Goal: Information Seeking & Learning: Learn about a topic

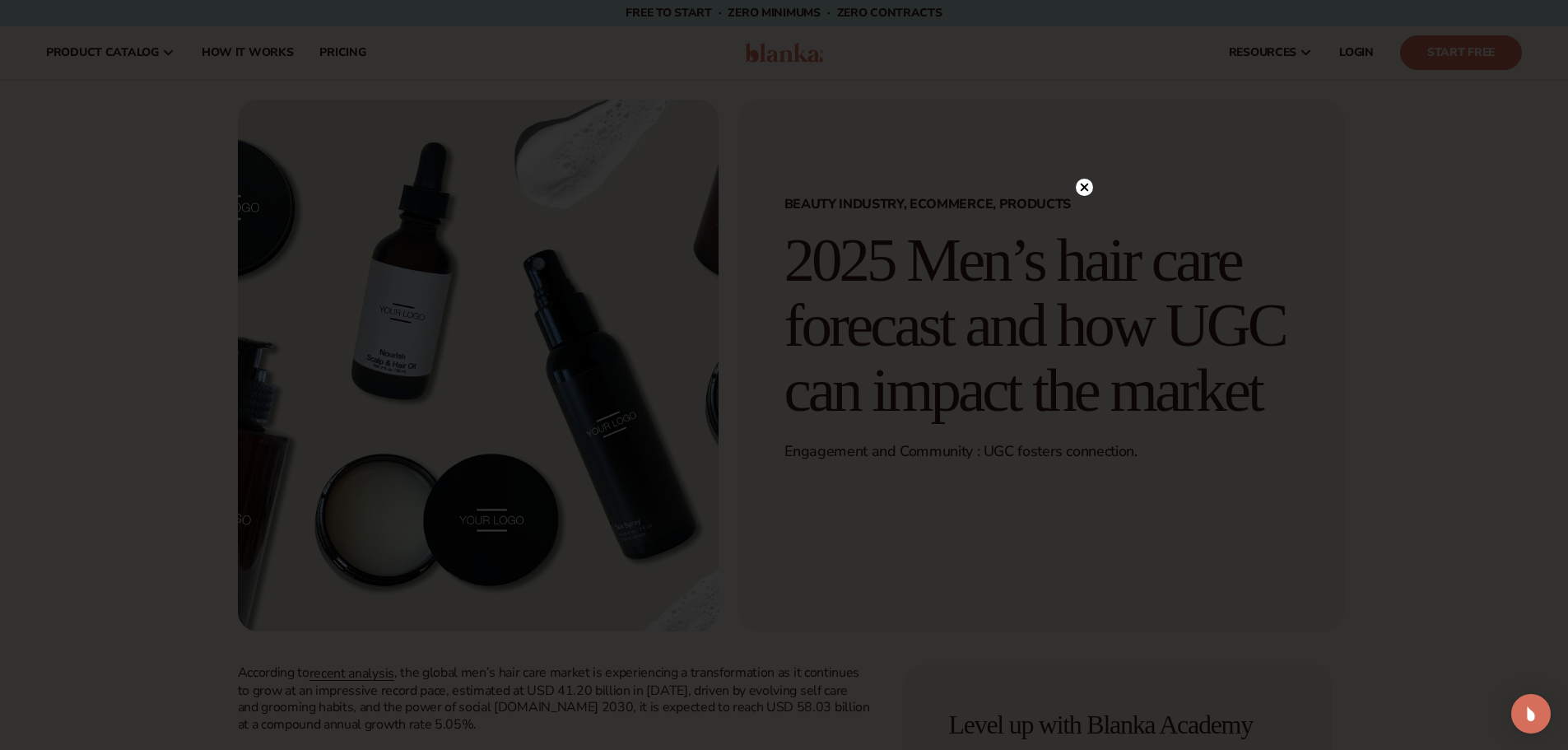
click at [1078, 186] on circle at bounding box center [1085, 188] width 18 height 18
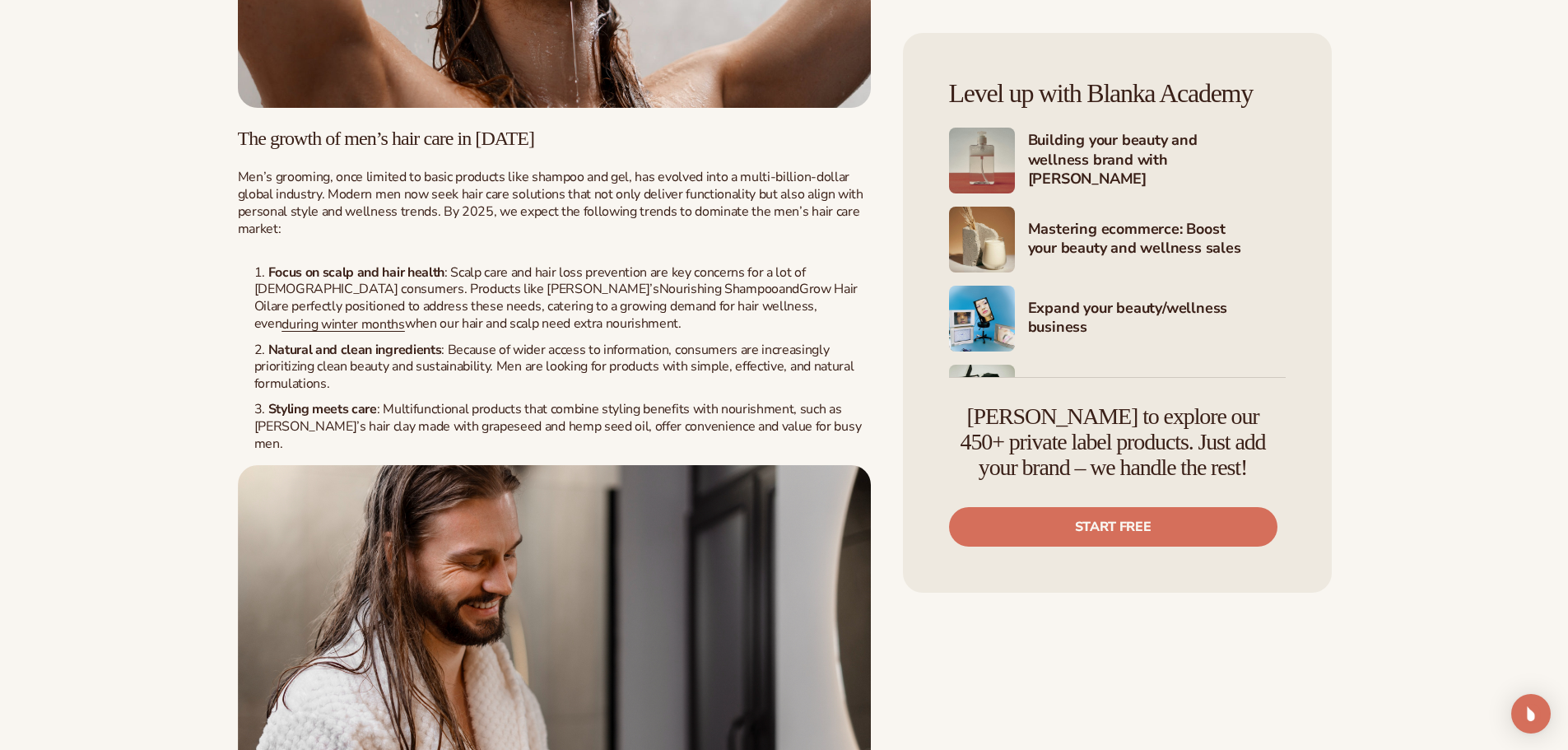
scroll to position [2250, 0]
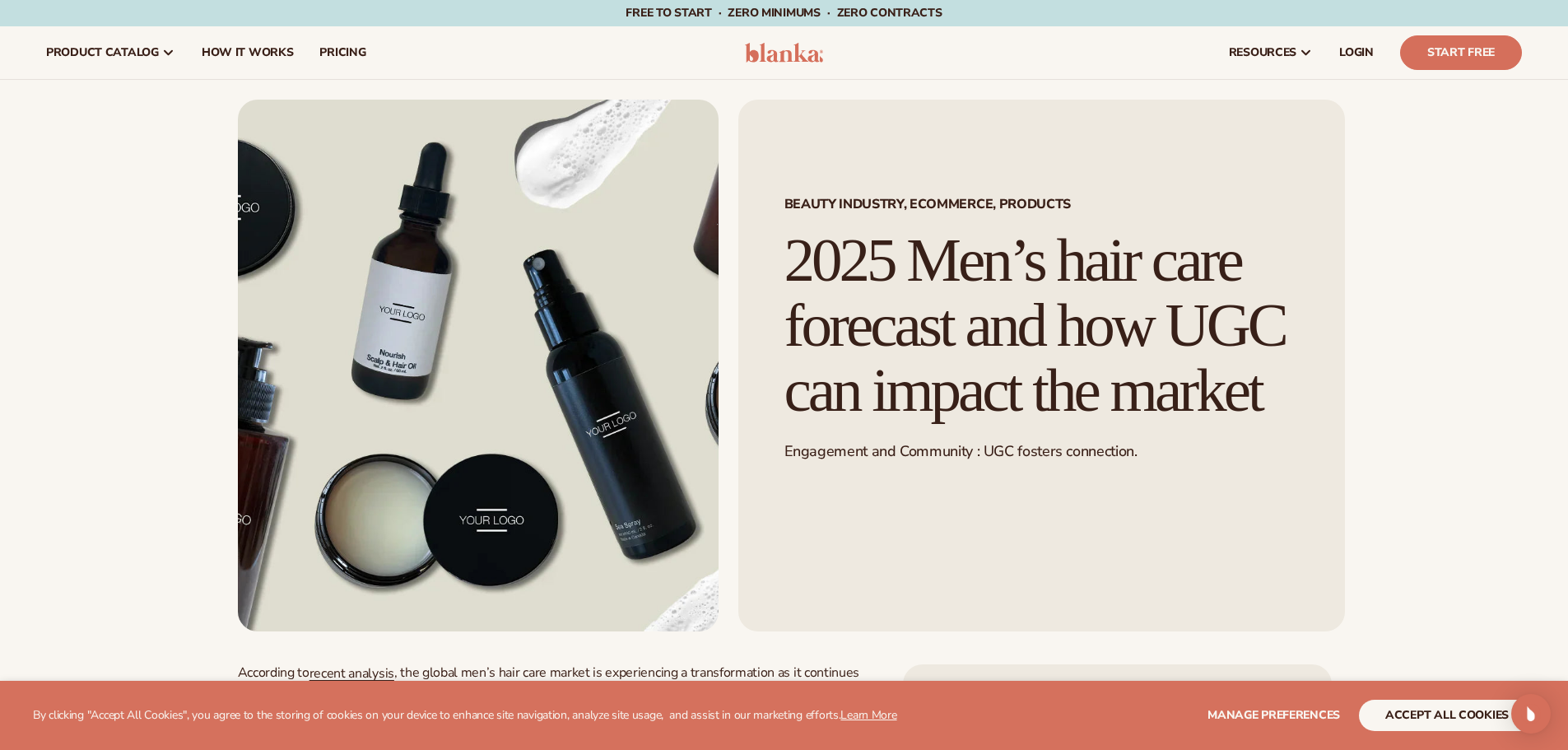
drag, startPoint x: 605, startPoint y: 366, endPoint x: 548, endPoint y: -79, distance: 448.6
